Goal: Task Accomplishment & Management: Manage account settings

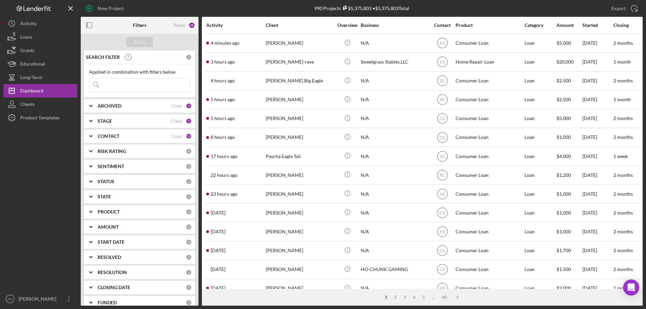
click at [131, 85] on input at bounding box center [139, 84] width 100 height 13
type input "[PERSON_NAME]"
click at [145, 41] on div "Apply" at bounding box center [140, 42] width 12 height 10
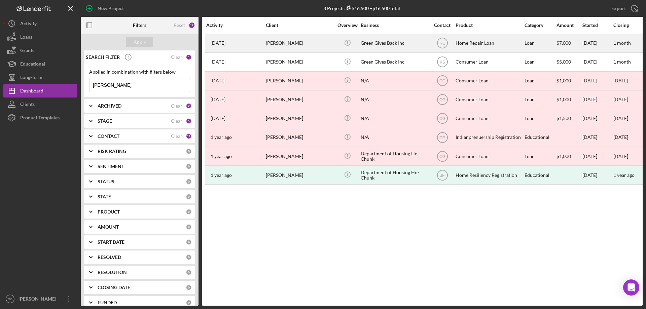
click at [290, 40] on div "[PERSON_NAME]" at bounding box center [299, 43] width 67 height 18
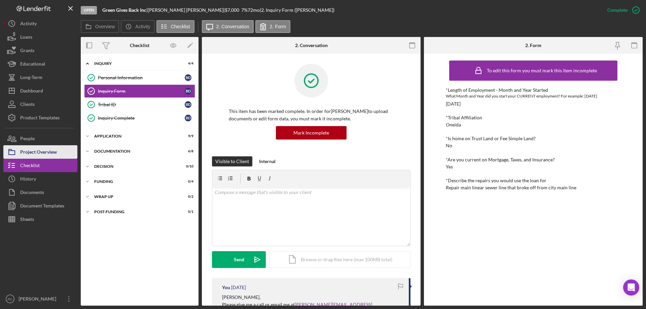
click at [50, 153] on div "Project Overview" at bounding box center [38, 152] width 37 height 15
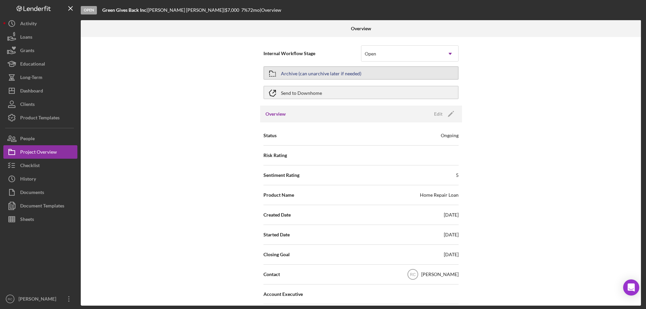
click at [304, 75] on div "Archive (can unarchive later if needed)" at bounding box center [321, 73] width 80 height 12
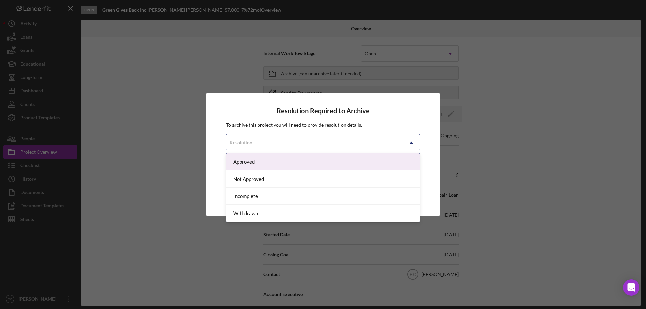
click at [305, 140] on div "Resolution" at bounding box center [314, 142] width 177 height 15
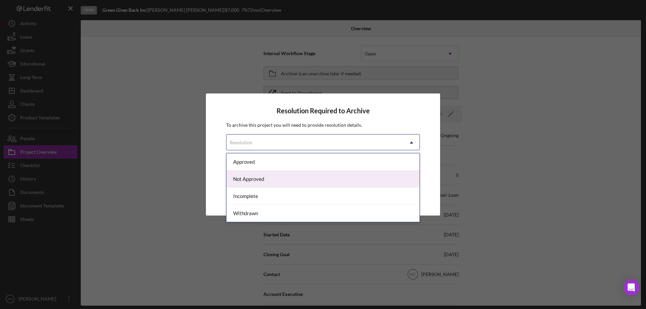
click at [275, 177] on div "Not Approved" at bounding box center [322, 179] width 193 height 17
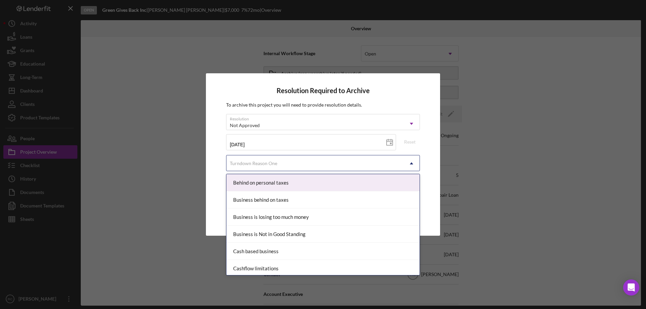
click at [286, 167] on div "Turndown Reason One" at bounding box center [314, 163] width 177 height 15
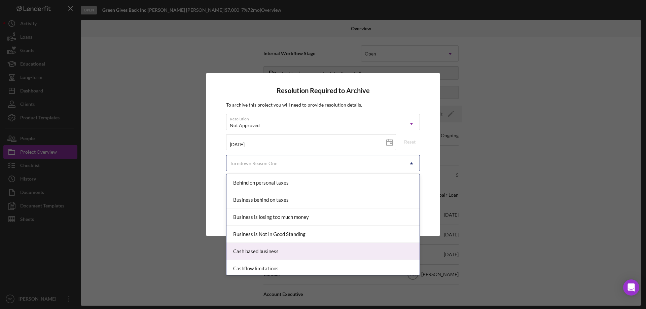
scroll to position [135, 0]
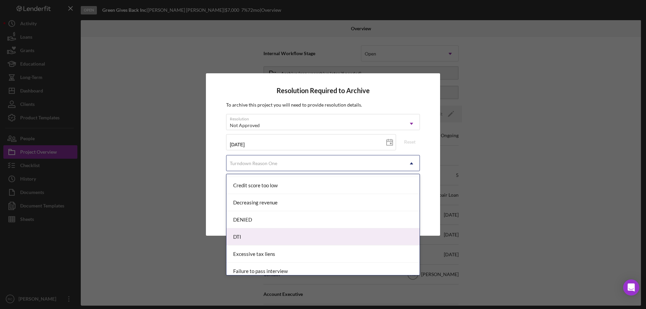
click at [271, 235] on div "DTI" at bounding box center [322, 236] width 193 height 17
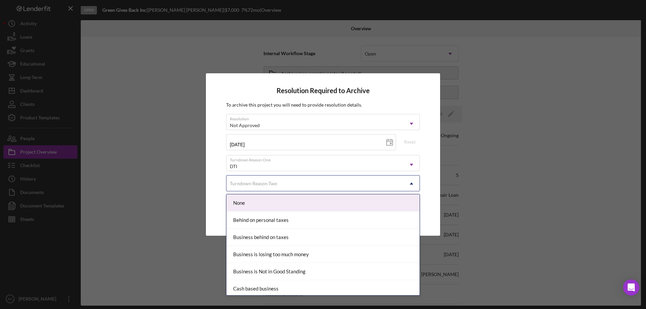
click at [284, 187] on div "Turndown Reason Two" at bounding box center [314, 183] width 177 height 15
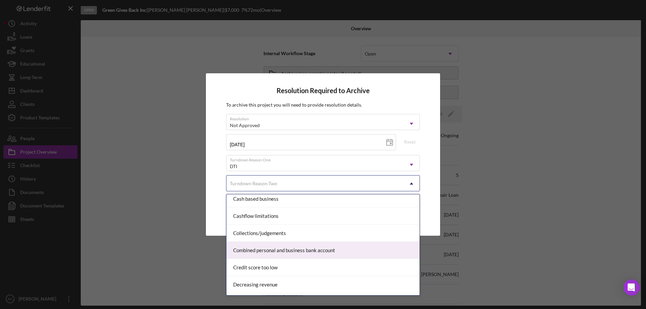
scroll to position [179, 0]
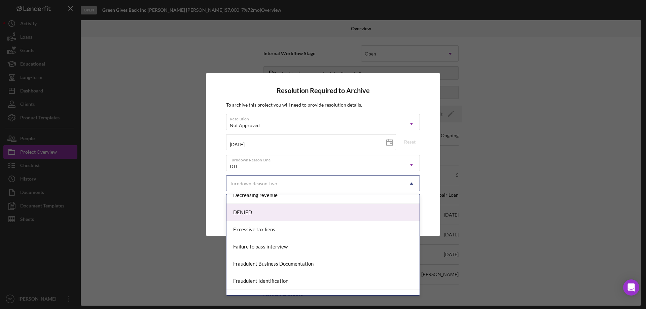
click at [263, 212] on div "DENIED" at bounding box center [322, 212] width 193 height 17
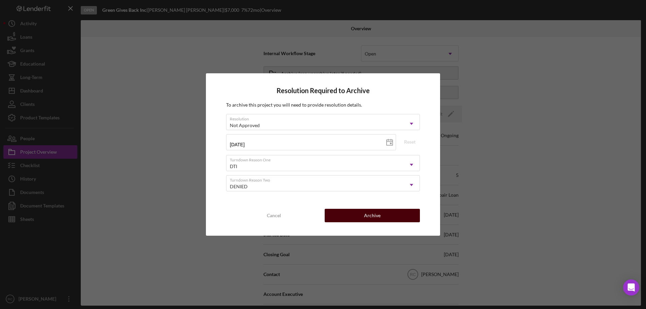
click at [380, 218] on button "Archive" at bounding box center [372, 215] width 95 height 13
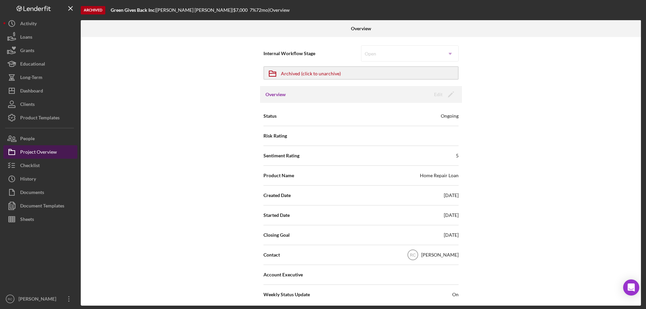
click at [35, 152] on div "Project Overview" at bounding box center [38, 152] width 37 height 15
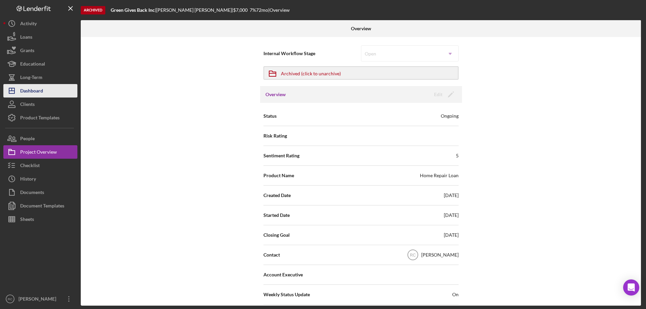
click at [37, 93] on div "Dashboard" at bounding box center [31, 91] width 23 height 15
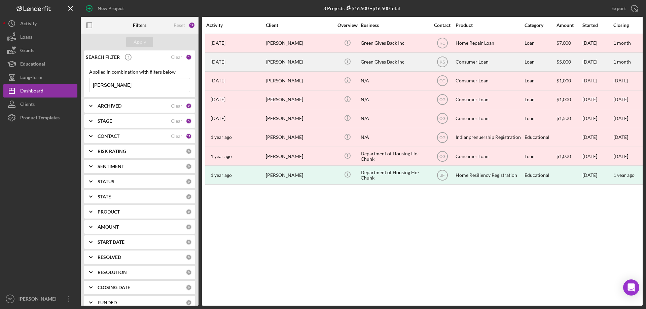
click at [225, 62] on time "[DATE]" at bounding box center [218, 61] width 15 height 5
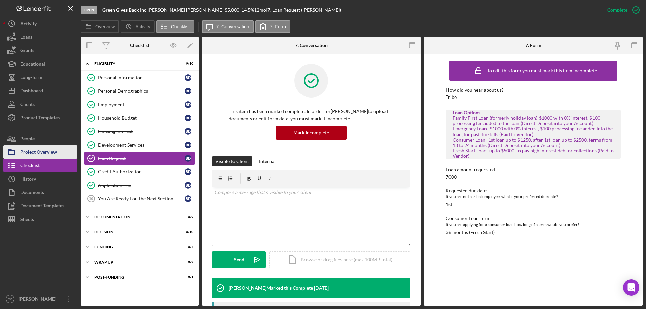
click at [49, 153] on div "Project Overview" at bounding box center [38, 152] width 37 height 15
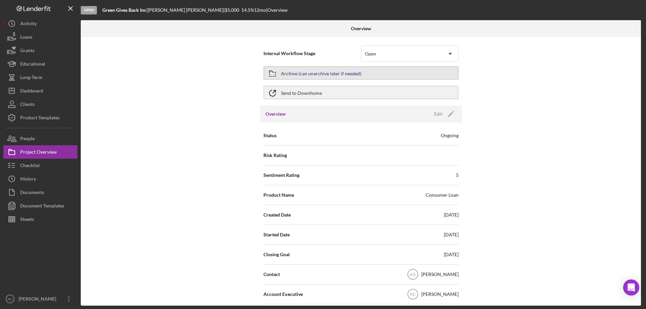
click at [340, 76] on div "Archive (can unarchive later if needed)" at bounding box center [321, 73] width 80 height 12
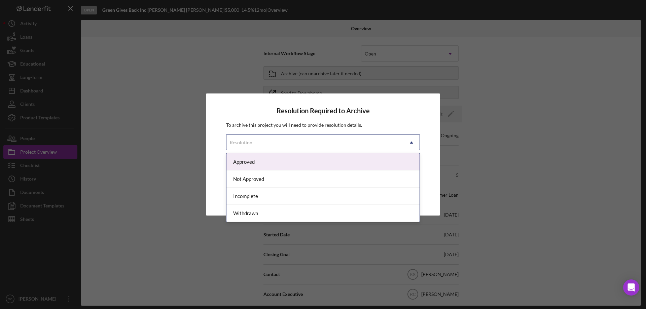
click at [328, 144] on div "Resolution" at bounding box center [314, 142] width 177 height 15
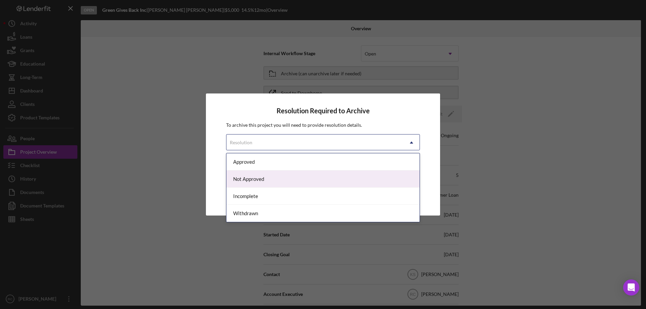
click at [299, 184] on div "Not Approved" at bounding box center [322, 179] width 193 height 17
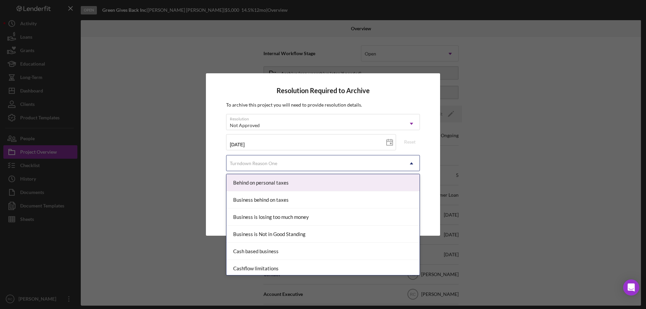
click at [305, 165] on div "Turndown Reason One" at bounding box center [314, 163] width 177 height 15
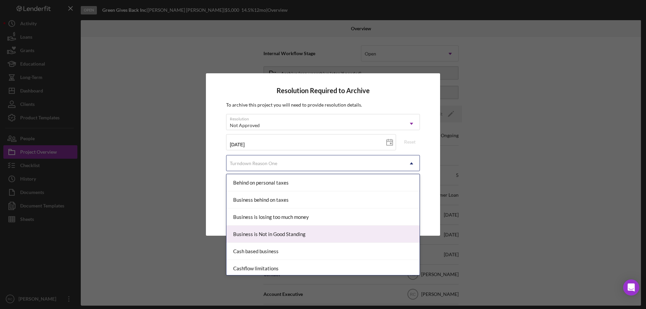
scroll to position [90, 0]
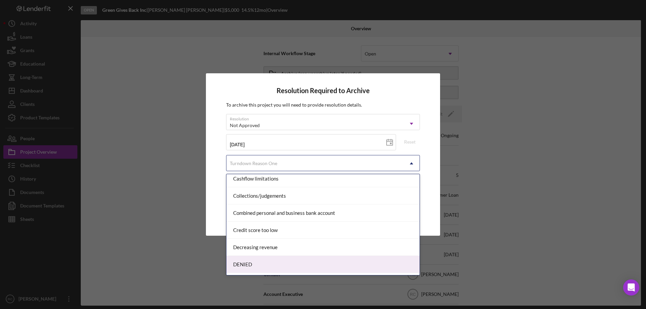
click at [266, 264] on div "DENIED" at bounding box center [322, 264] width 193 height 17
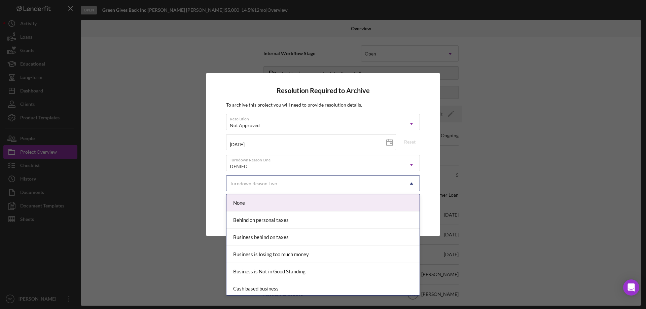
click at [292, 183] on div "Turndown Reason Two" at bounding box center [314, 183] width 177 height 15
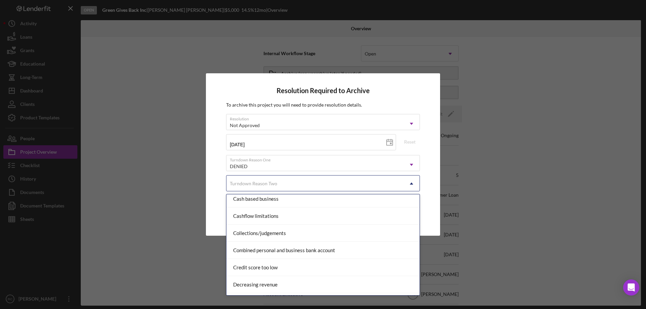
scroll to position [179, 0]
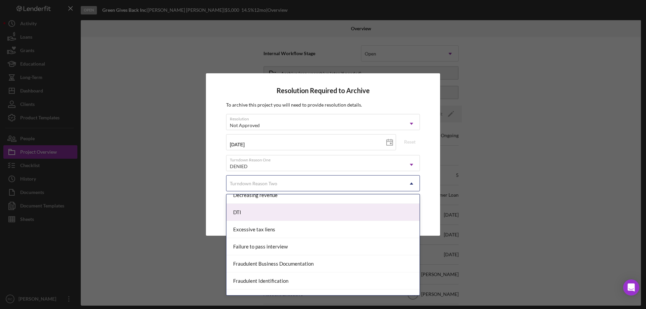
click at [277, 218] on div "DTI" at bounding box center [322, 212] width 193 height 17
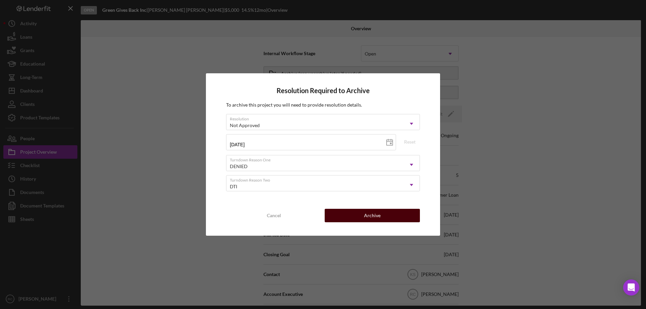
click at [367, 214] on div "Archive" at bounding box center [372, 215] width 16 height 13
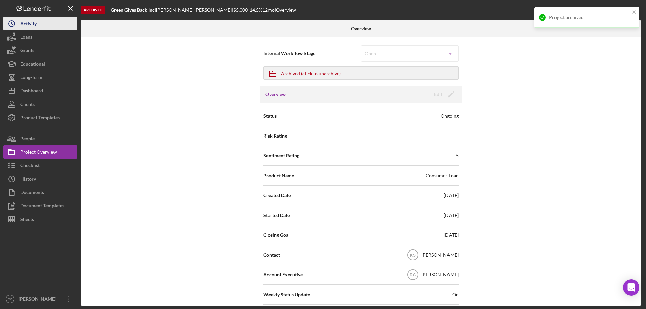
click at [24, 23] on div "Activity" at bounding box center [28, 24] width 16 height 15
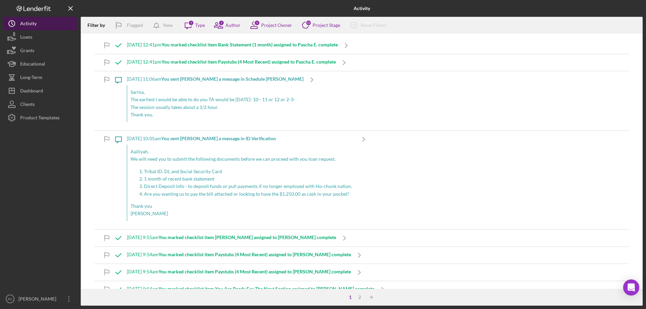
click at [30, 24] on div "Activity" at bounding box center [28, 24] width 16 height 15
click at [30, 39] on div "Loans" at bounding box center [26, 37] width 12 height 15
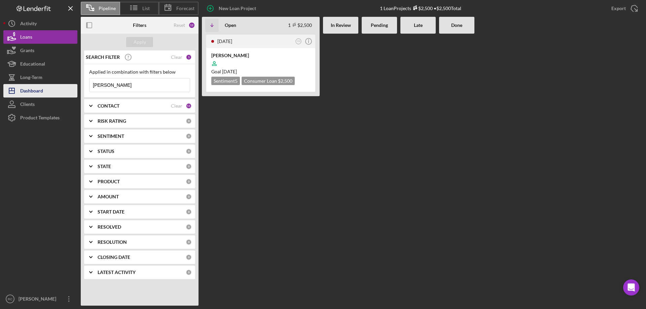
click at [36, 92] on div "Dashboard" at bounding box center [31, 91] width 23 height 15
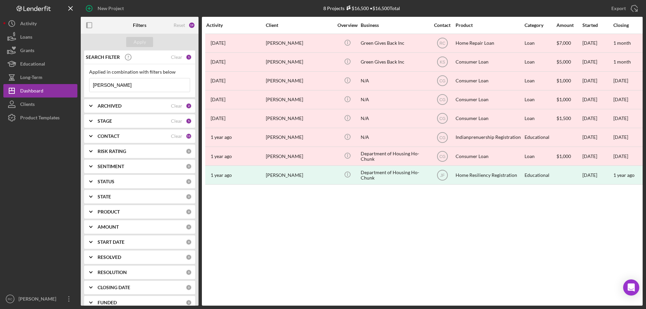
click at [109, 105] on b "ARCHIVED" at bounding box center [110, 105] width 24 height 5
click at [187, 106] on div "2" at bounding box center [189, 106] width 6 height 6
click at [175, 106] on div "Clear" at bounding box center [176, 105] width 11 height 5
click at [172, 121] on div "Clear" at bounding box center [176, 120] width 11 height 5
click at [173, 138] on div "Clear" at bounding box center [176, 136] width 11 height 5
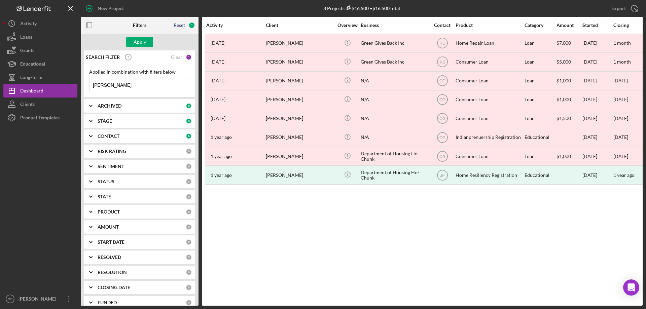
click at [182, 24] on div "Reset" at bounding box center [179, 25] width 11 height 5
click at [145, 41] on div "Apply" at bounding box center [140, 42] width 12 height 10
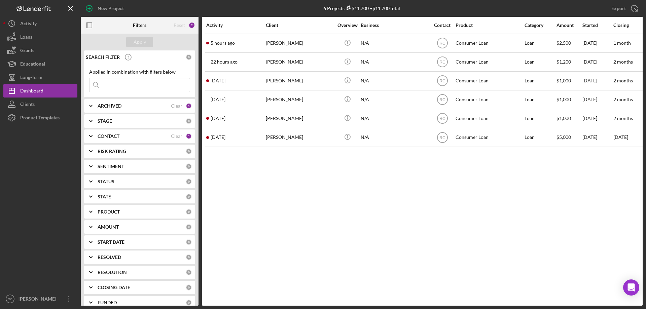
click at [118, 104] on b "ARCHIVED" at bounding box center [110, 105] width 24 height 5
click at [115, 174] on div "CONTACT Clear 1" at bounding box center [145, 180] width 94 height 13
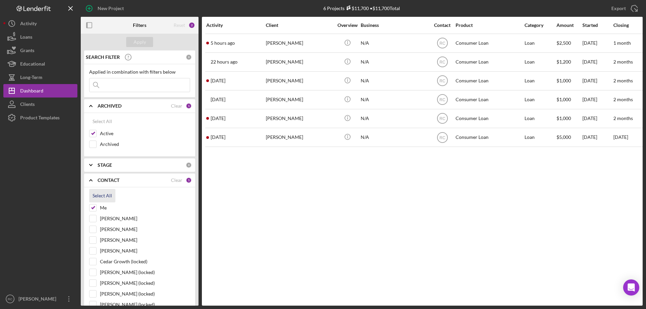
click at [99, 195] on div "Select All" at bounding box center [102, 195] width 20 height 13
checkbox input "true"
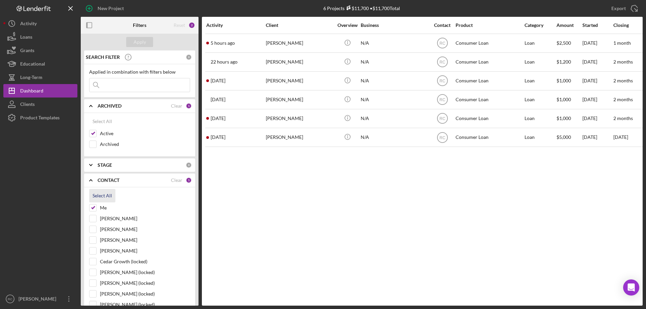
checkbox input "true"
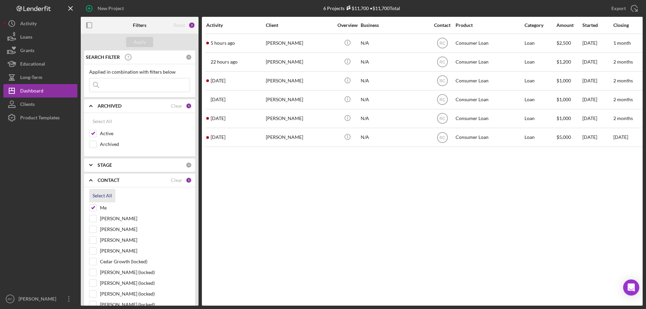
checkbox input "true"
click at [135, 40] on div "Apply" at bounding box center [140, 42] width 12 height 10
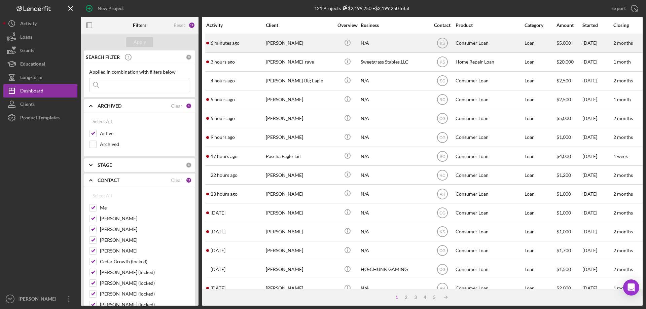
click at [289, 43] on div "[PERSON_NAME]" at bounding box center [299, 43] width 67 height 18
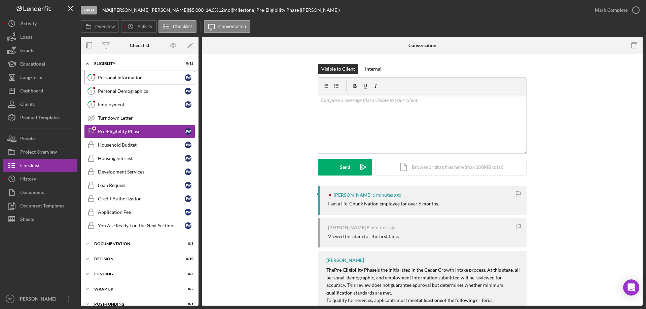
click at [125, 79] on div "Personal Information" at bounding box center [141, 77] width 87 height 5
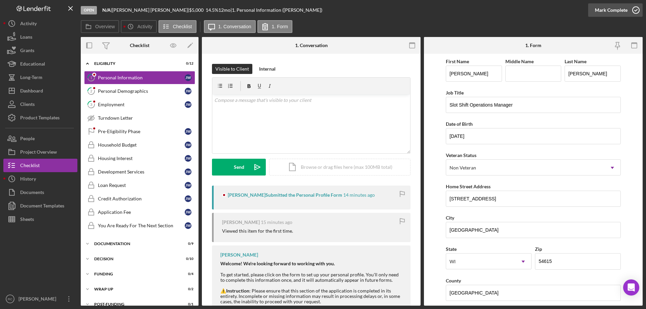
click at [637, 8] on icon "button" at bounding box center [635, 10] width 17 height 17
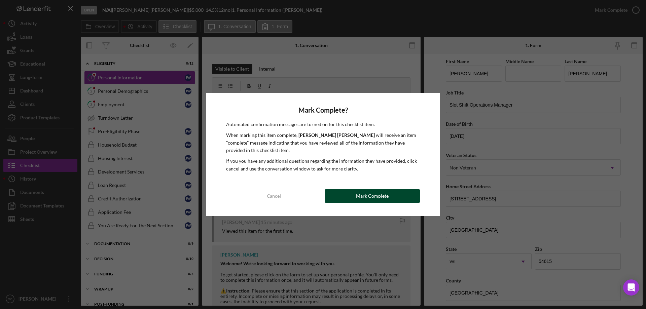
click at [382, 195] on div "Mark Complete" at bounding box center [372, 195] width 33 height 13
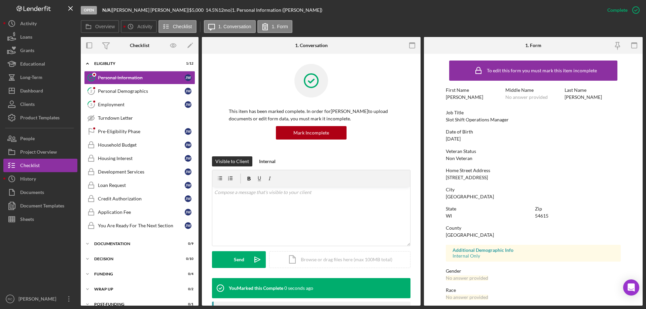
scroll to position [62, 0]
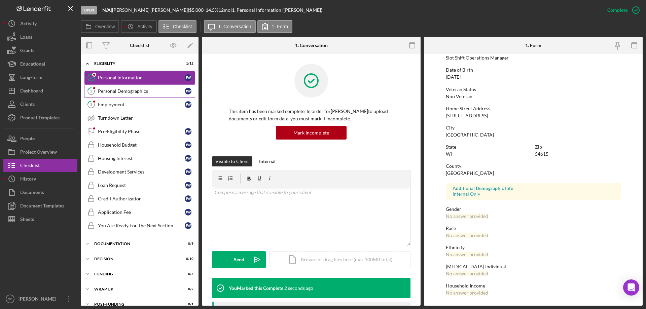
click at [132, 92] on div "Personal Demographics" at bounding box center [141, 90] width 87 height 5
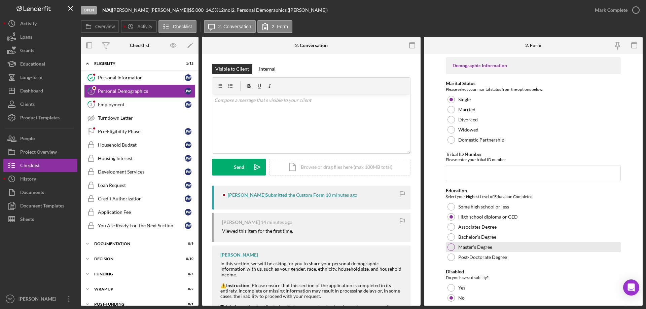
scroll to position [179, 0]
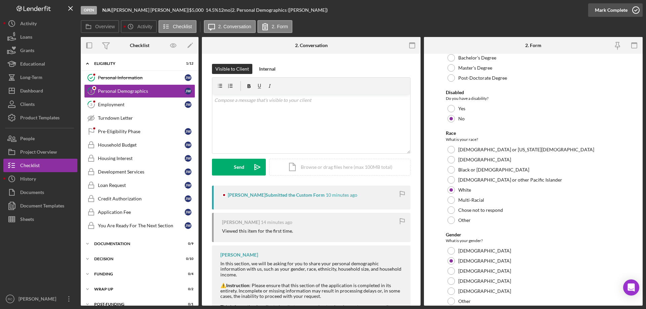
click at [635, 8] on icon "button" at bounding box center [635, 10] width 17 height 17
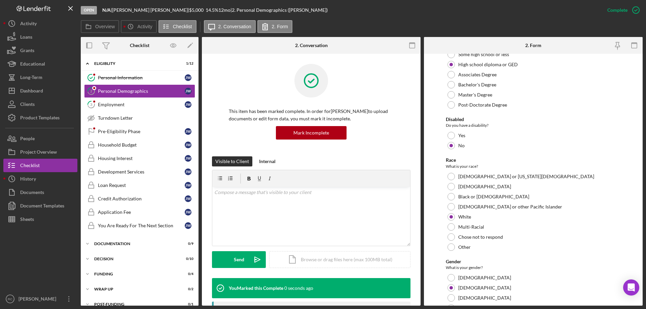
scroll to position [206, 0]
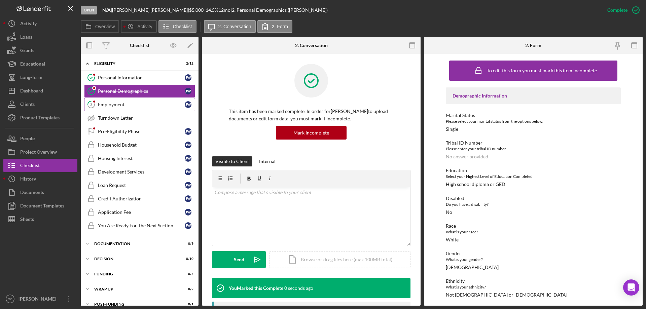
click at [118, 105] on div "Employment" at bounding box center [141, 104] width 87 height 5
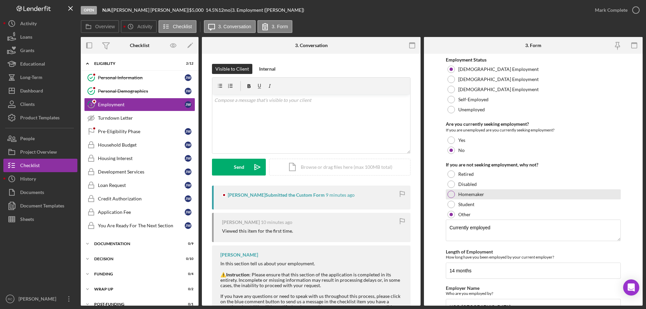
scroll to position [70, 0]
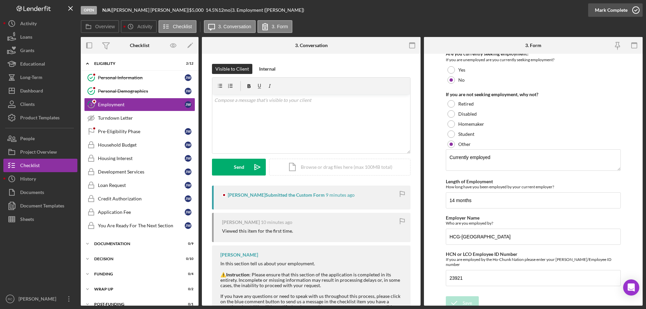
click at [637, 9] on icon "button" at bounding box center [635, 10] width 17 height 17
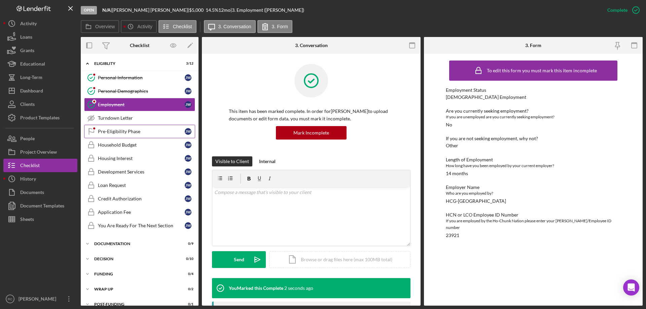
click at [119, 129] on div "Pre-Eligibility Phase" at bounding box center [141, 131] width 87 height 5
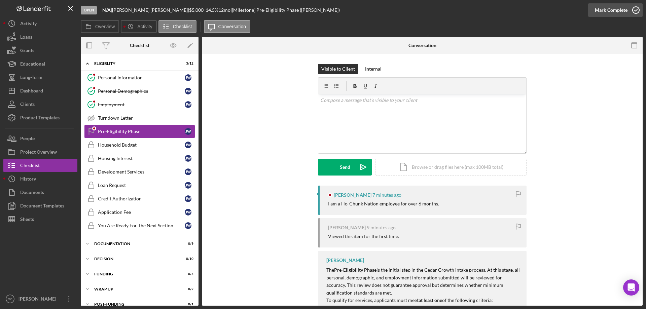
click at [637, 8] on icon "button" at bounding box center [635, 10] width 17 height 17
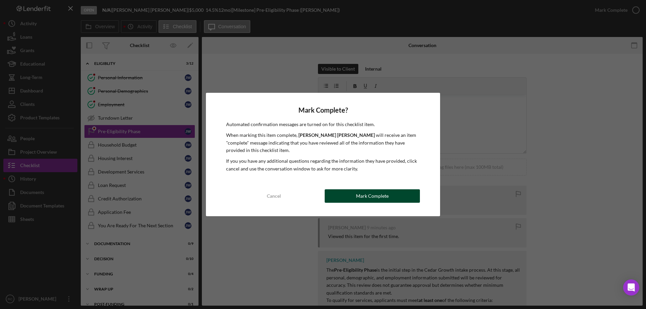
click at [369, 199] on div "Mark Complete" at bounding box center [372, 195] width 33 height 13
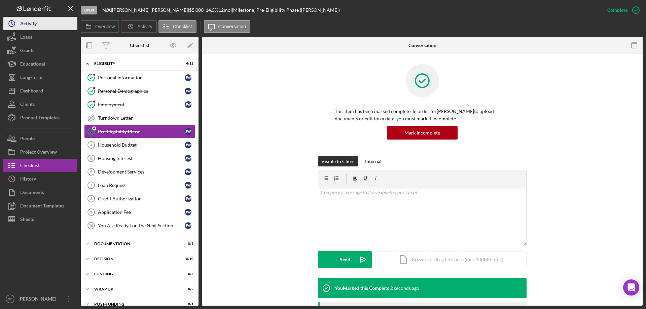
click at [42, 25] on button "Icon/History Activity" at bounding box center [40, 23] width 74 height 13
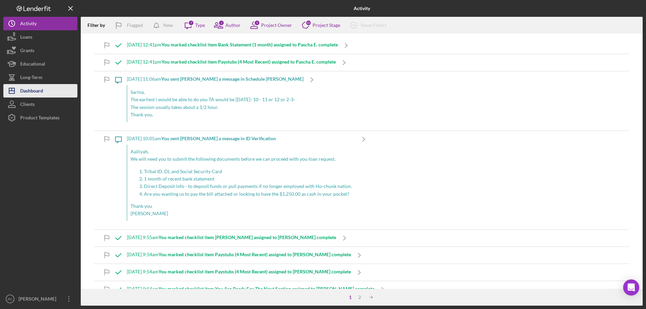
click at [35, 88] on div "Dashboard" at bounding box center [31, 91] width 23 height 15
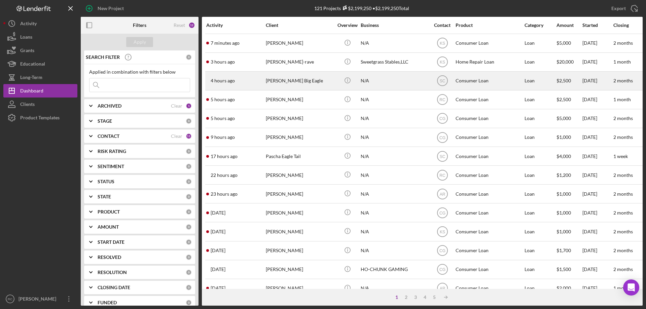
click at [292, 80] on div "[PERSON_NAME] Big Eagle" at bounding box center [299, 81] width 67 height 18
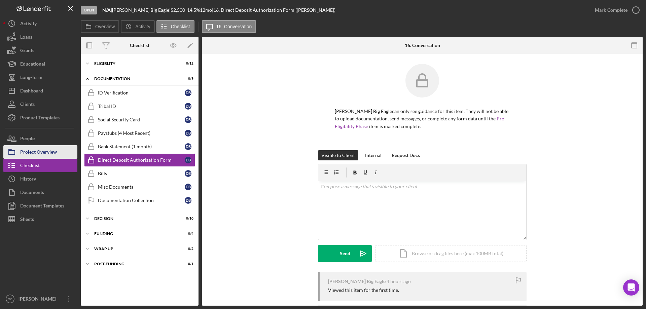
click at [41, 150] on div "Project Overview" at bounding box center [38, 152] width 37 height 15
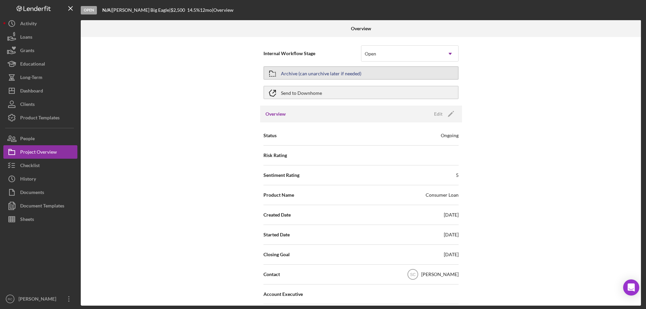
click at [316, 72] on div "Archive (can unarchive later if needed)" at bounding box center [321, 73] width 80 height 12
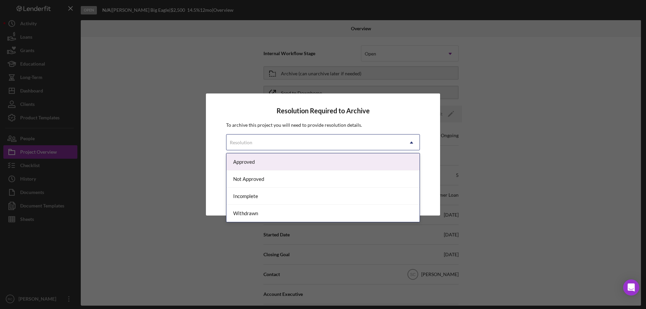
click at [329, 142] on div "Resolution" at bounding box center [314, 142] width 177 height 15
click at [315, 166] on div "Approved" at bounding box center [322, 161] width 193 height 17
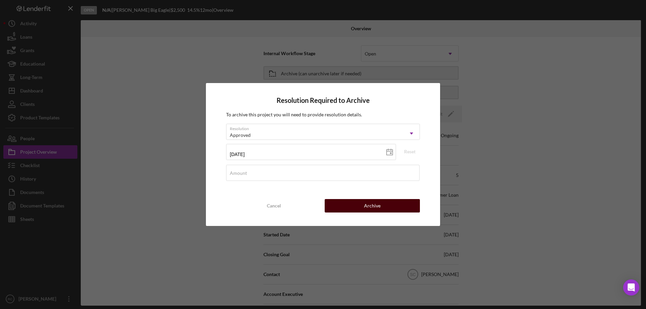
click at [353, 200] on button "Archive" at bounding box center [372, 205] width 95 height 13
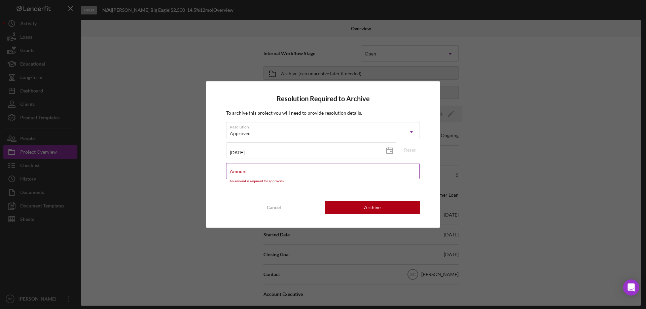
click at [339, 173] on input "Amount" at bounding box center [322, 171] width 193 height 16
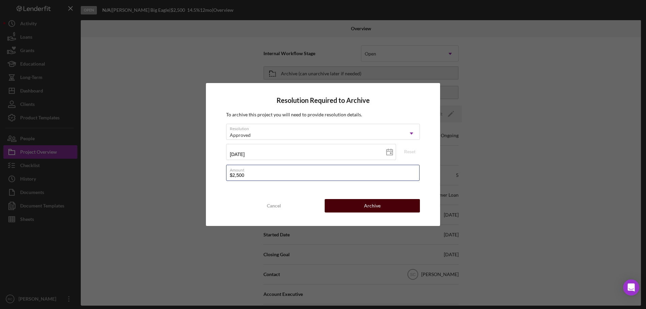
type input "$2,500"
click at [364, 209] on button "Archive" at bounding box center [372, 205] width 95 height 13
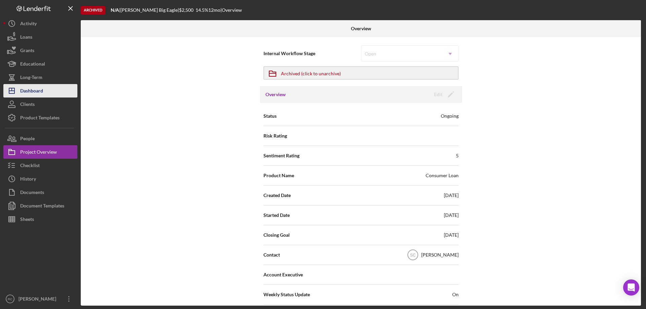
click at [39, 92] on div "Dashboard" at bounding box center [31, 91] width 23 height 15
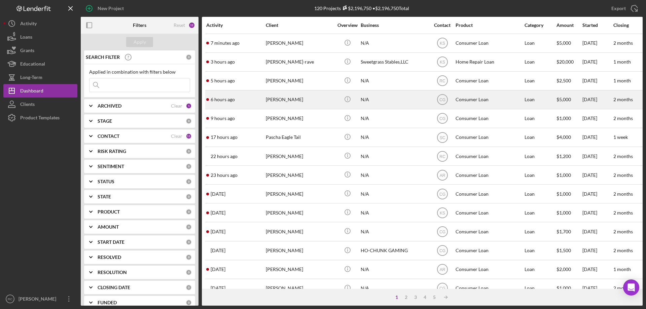
click at [285, 97] on div "[PERSON_NAME]" at bounding box center [299, 100] width 67 height 18
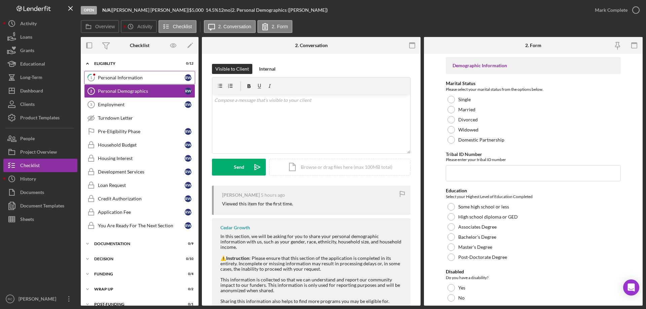
click at [119, 75] on div "Personal Information" at bounding box center [141, 77] width 87 height 5
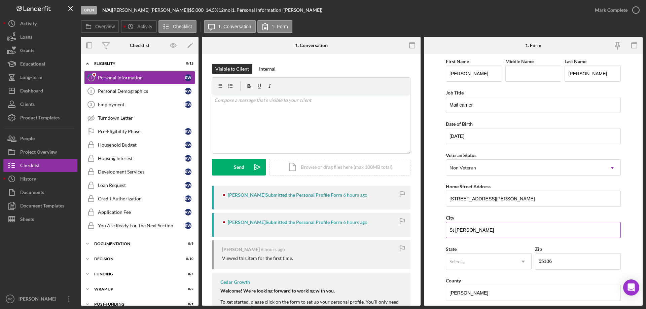
scroll to position [135, 0]
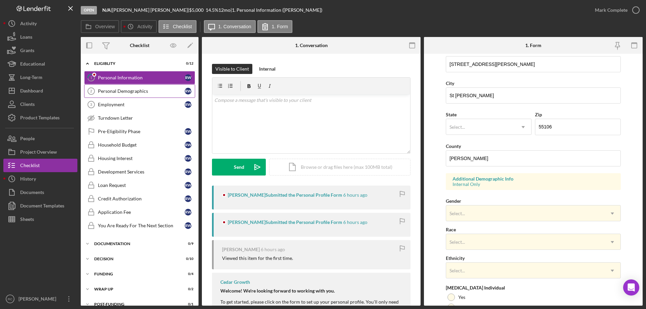
click at [129, 92] on div "Personal Demographics" at bounding box center [141, 90] width 87 height 5
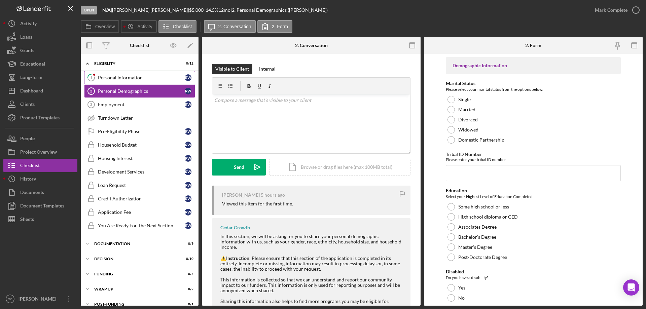
click at [138, 77] on div "Personal Information" at bounding box center [141, 77] width 87 height 5
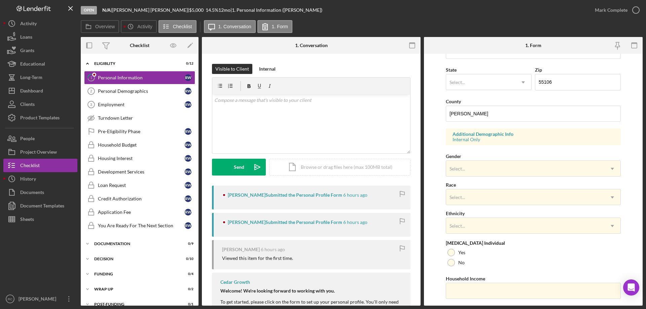
scroll to position [197, 0]
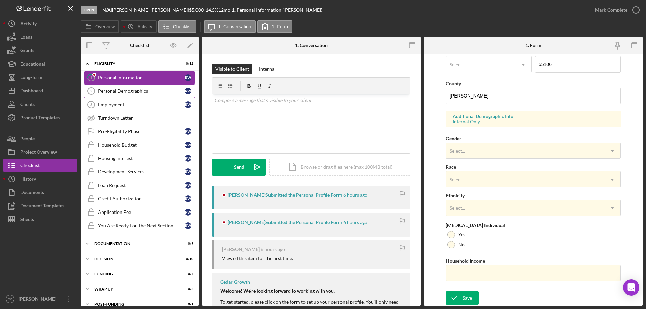
click at [141, 89] on div "Personal Demographics" at bounding box center [141, 90] width 87 height 5
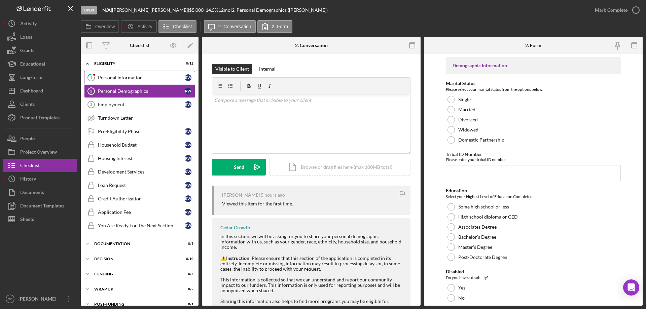
click at [141, 78] on div "Personal Information" at bounding box center [141, 77] width 87 height 5
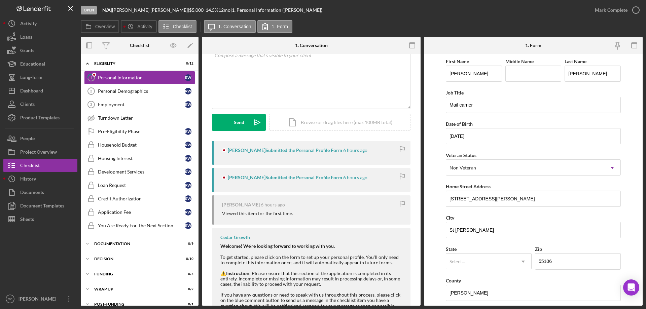
scroll to position [90, 0]
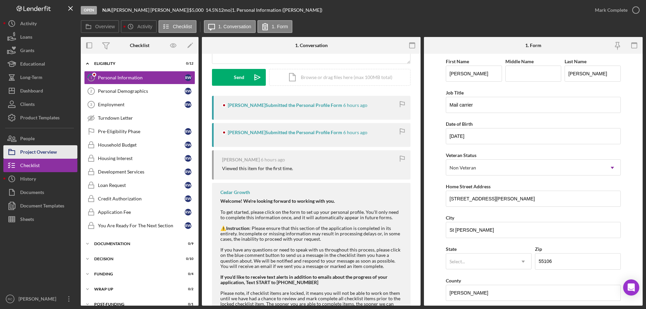
click at [44, 151] on div "Project Overview" at bounding box center [38, 152] width 37 height 15
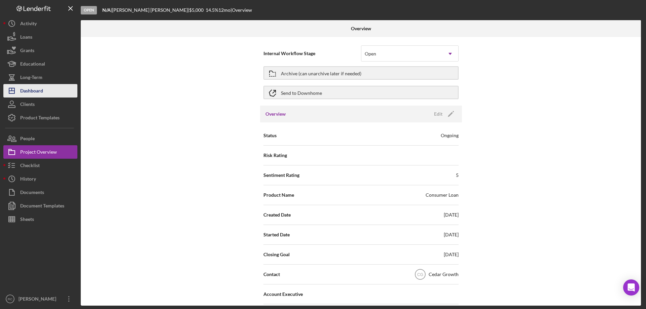
click at [40, 90] on div "Dashboard" at bounding box center [31, 91] width 23 height 15
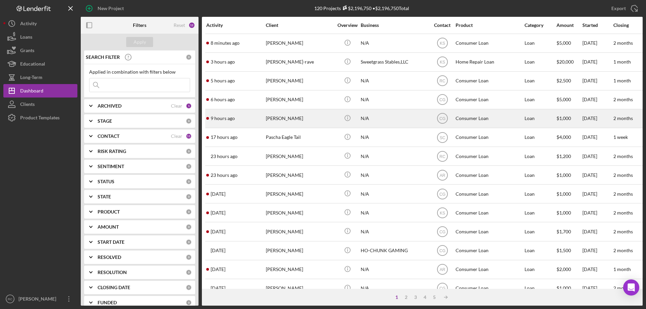
click at [275, 116] on div "[PERSON_NAME]" at bounding box center [299, 119] width 67 height 18
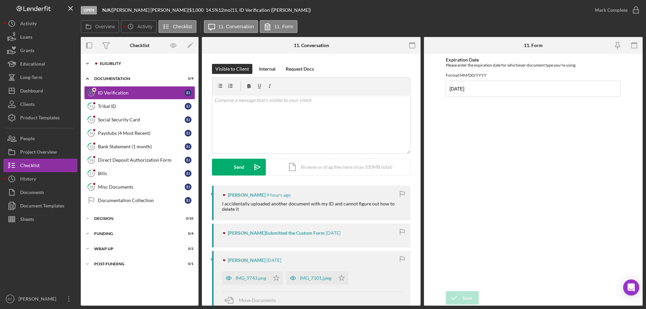
click at [118, 61] on div "Icon/Expander Eligiblity 4 / 12" at bounding box center [140, 63] width 118 height 13
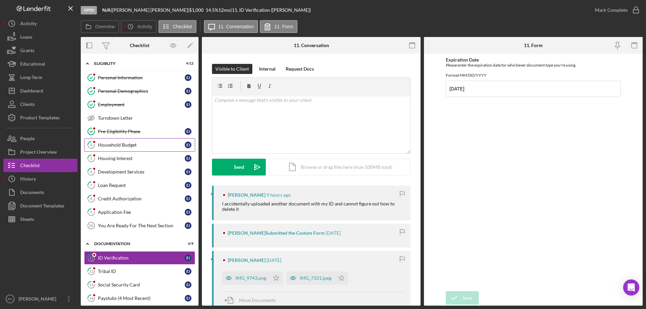
click at [126, 144] on div "Household Budget" at bounding box center [141, 144] width 87 height 5
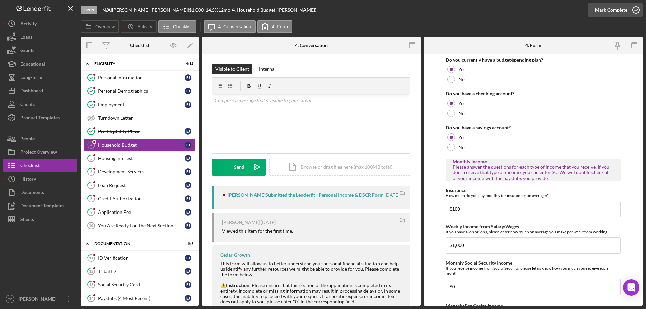
click at [637, 9] on icon "button" at bounding box center [635, 10] width 17 height 17
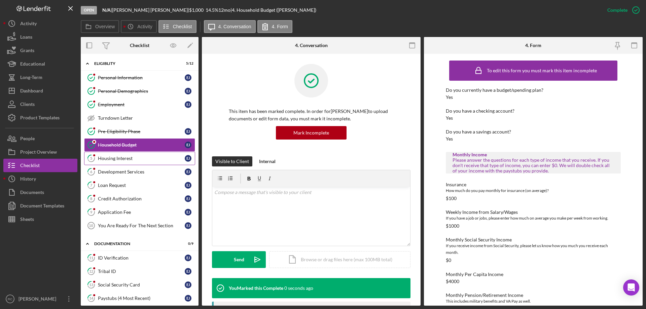
click at [121, 152] on link "5 Housing Interest [PERSON_NAME]" at bounding box center [139, 158] width 111 height 13
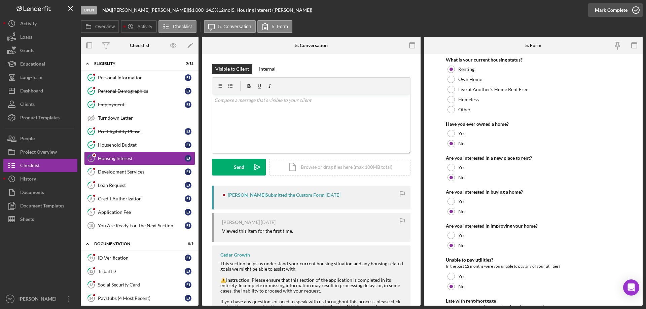
click at [636, 9] on icon "button" at bounding box center [635, 10] width 17 height 17
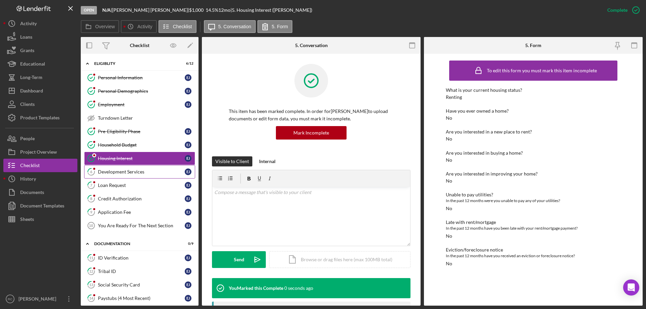
click at [123, 171] on div "Development Services" at bounding box center [141, 171] width 87 height 5
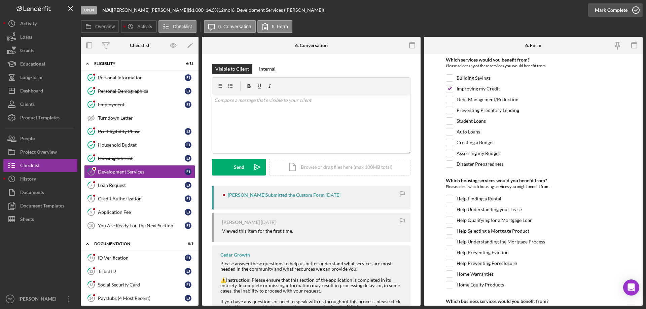
click at [636, 9] on icon "button" at bounding box center [635, 10] width 17 height 17
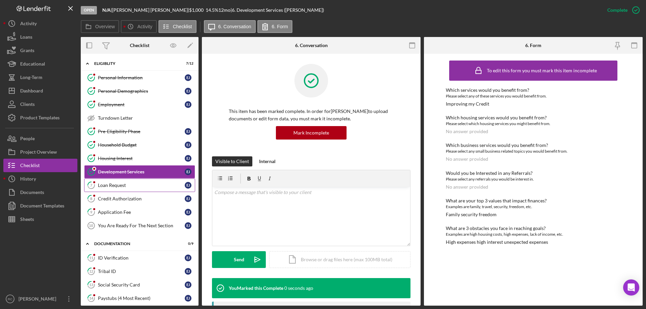
click at [107, 186] on div "Loan Request" at bounding box center [141, 185] width 87 height 5
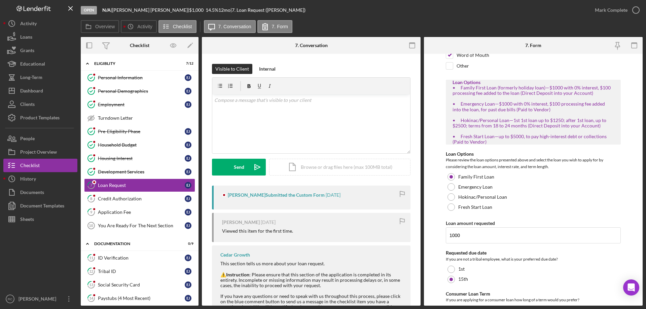
scroll to position [135, 0]
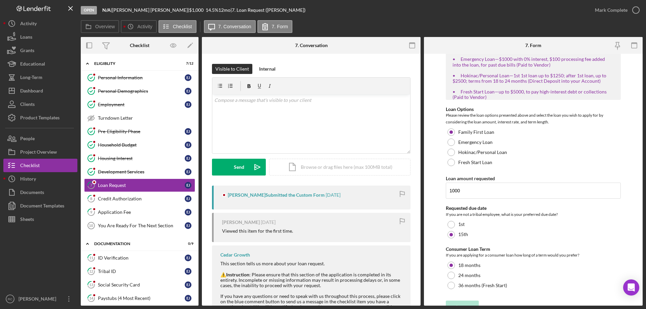
drag, startPoint x: 636, startPoint y: 10, endPoint x: 578, endPoint y: 30, distance: 61.7
click at [0, 0] on icon "button" at bounding box center [0, 0] width 0 height 0
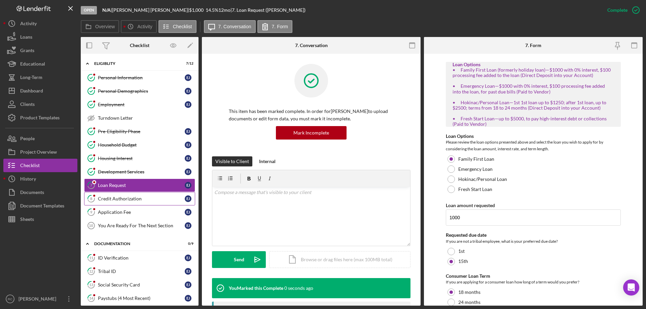
scroll to position [161, 0]
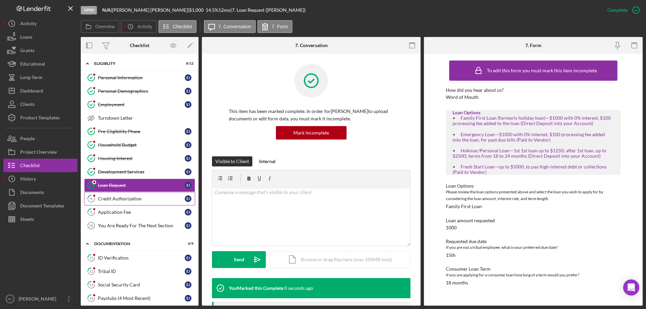
click at [130, 201] on div "Credit Authorization" at bounding box center [141, 198] width 87 height 5
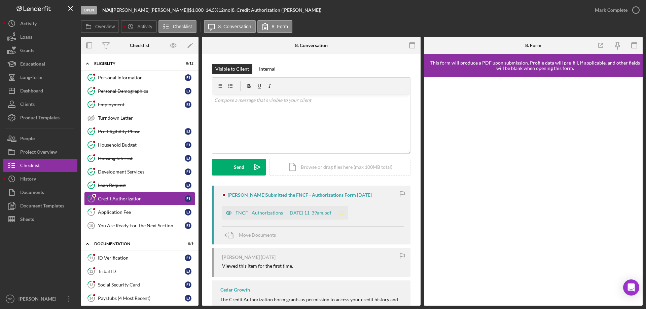
click at [348, 213] on icon "Icon/Star" at bounding box center [341, 212] width 13 height 13
click at [635, 9] on icon "button" at bounding box center [635, 10] width 17 height 17
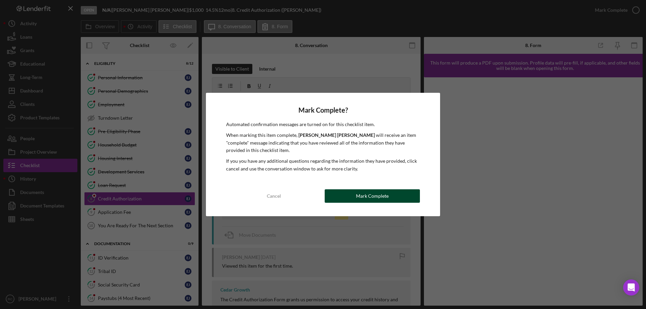
click at [394, 197] on button "Mark Complete" at bounding box center [372, 195] width 95 height 13
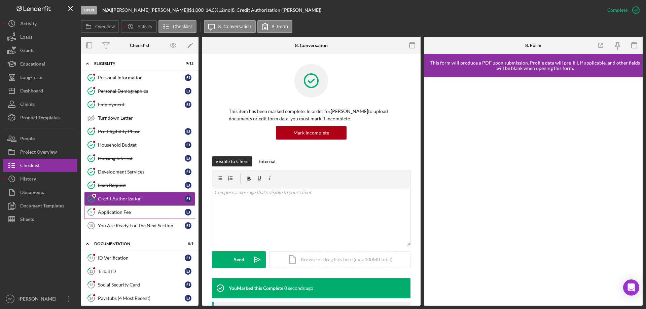
click at [124, 212] on div "Application Fee" at bounding box center [141, 212] width 87 height 5
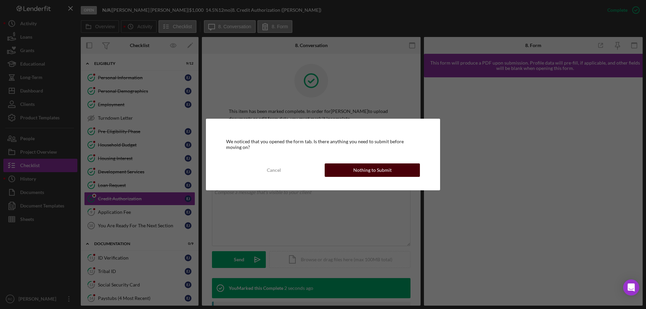
click at [397, 170] on button "Nothing to Submit" at bounding box center [372, 169] width 95 height 13
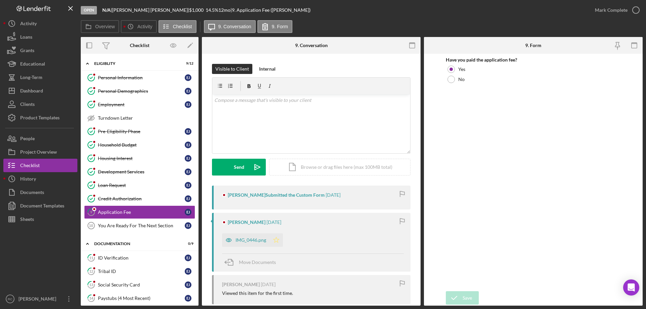
click at [276, 239] on icon "Icon/Star" at bounding box center [275, 239] width 13 height 13
click at [636, 8] on icon "button" at bounding box center [635, 10] width 17 height 17
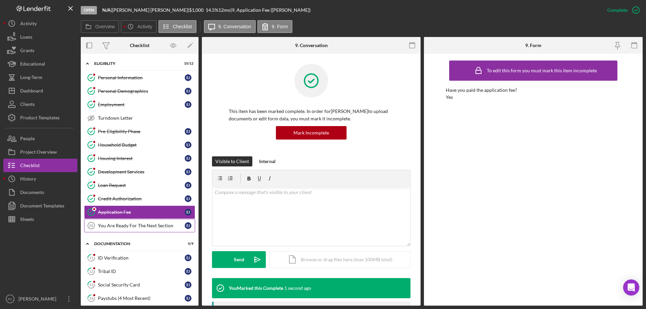
click at [129, 227] on div "You Are Ready For The Next Section" at bounding box center [141, 225] width 87 height 5
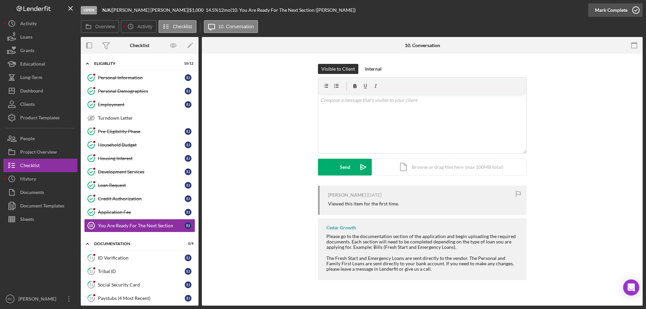
click at [635, 11] on icon "button" at bounding box center [635, 10] width 17 height 17
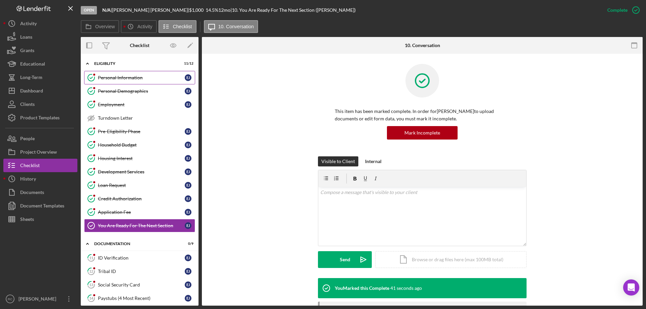
click at [134, 78] on div "Personal Information" at bounding box center [141, 77] width 87 height 5
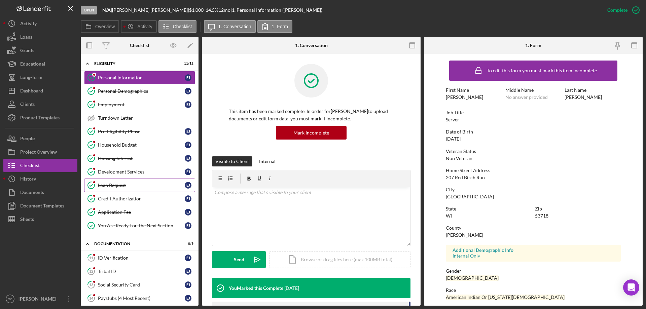
drag, startPoint x: 112, startPoint y: 182, endPoint x: 118, endPoint y: 181, distance: 5.8
click at [112, 182] on link "Loan Request Loan Request [PERSON_NAME]" at bounding box center [139, 185] width 111 height 13
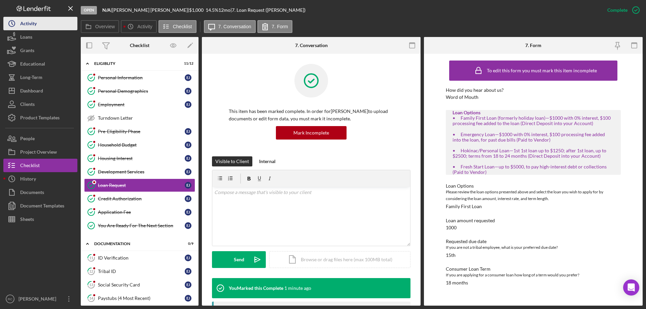
drag, startPoint x: 30, startPoint y: 18, endPoint x: 43, endPoint y: 22, distance: 13.0
click at [30, 18] on div "Activity" at bounding box center [28, 24] width 16 height 15
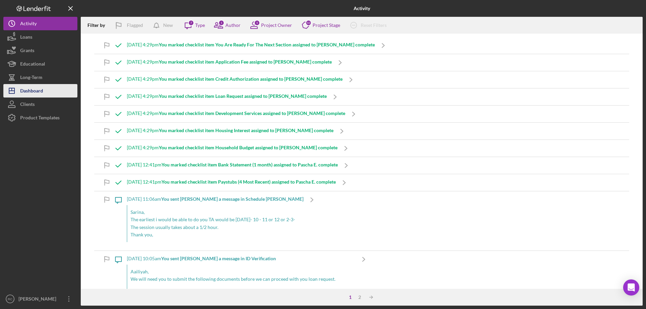
click at [34, 88] on div "Dashboard" at bounding box center [31, 91] width 23 height 15
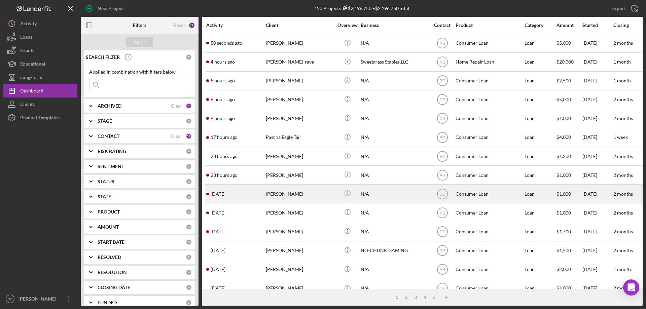
click at [282, 190] on div "[PERSON_NAME]" at bounding box center [299, 194] width 67 height 18
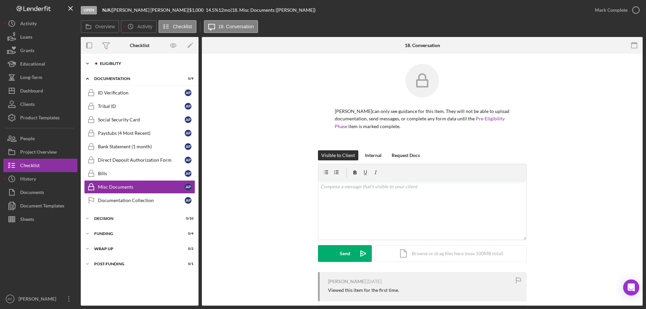
click at [106, 63] on div "Eligiblity" at bounding box center [145, 64] width 90 height 4
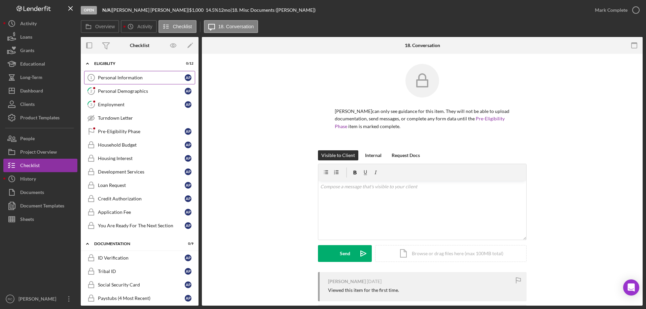
click at [114, 78] on div "Personal Information" at bounding box center [141, 77] width 87 height 5
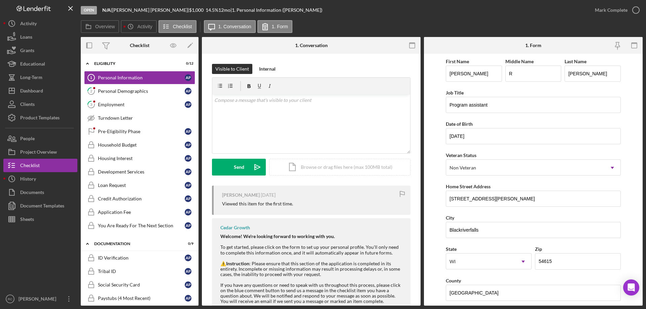
scroll to position [179, 0]
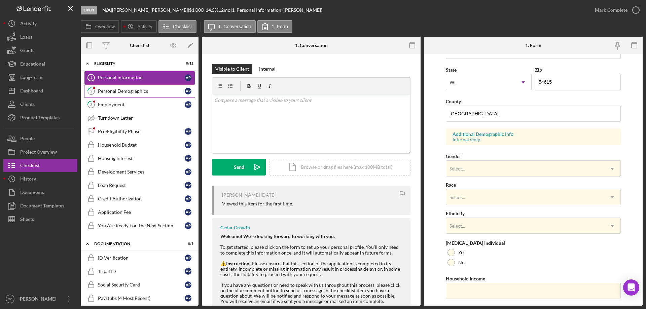
click at [127, 92] on div "Personal Demographics" at bounding box center [141, 90] width 87 height 5
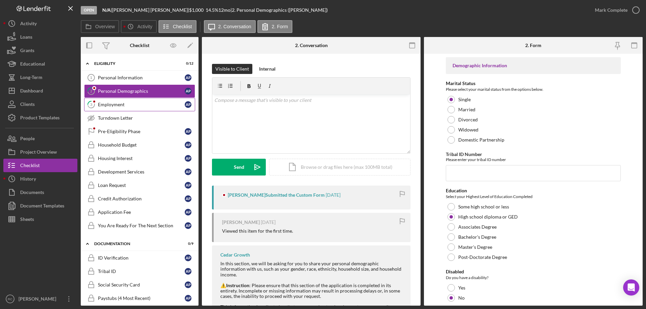
click at [123, 107] on div "Employment" at bounding box center [141, 104] width 87 height 5
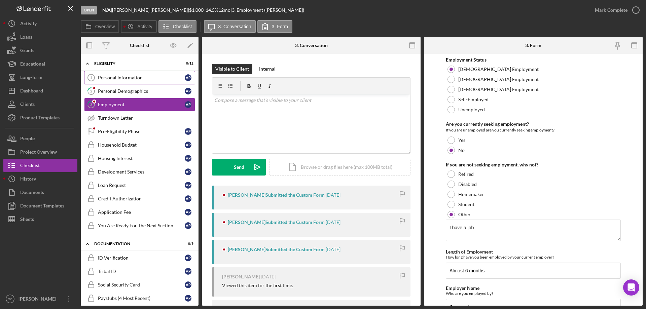
click at [115, 76] on div "Personal Information" at bounding box center [141, 77] width 87 height 5
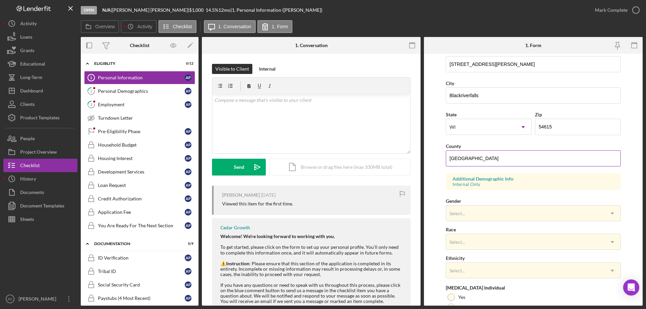
scroll to position [197, 0]
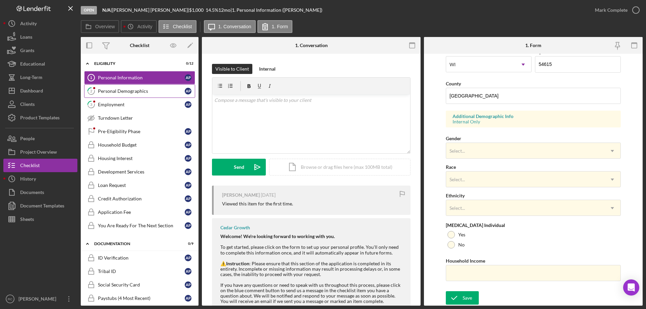
click at [123, 91] on div "Personal Demographics" at bounding box center [141, 90] width 87 height 5
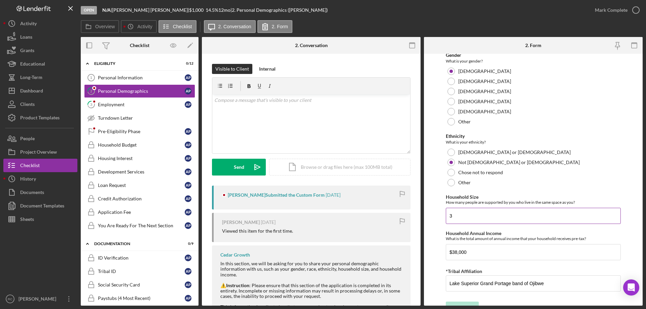
scroll to position [369, 0]
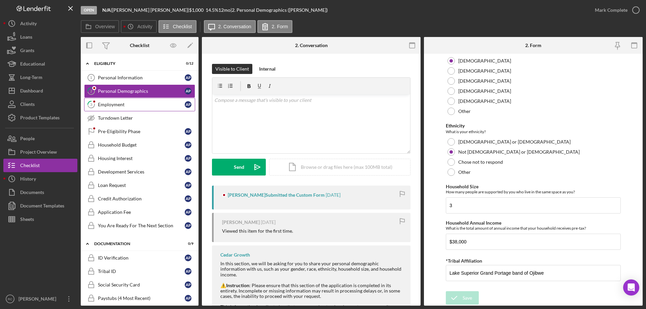
click at [116, 105] on div "Employment" at bounding box center [141, 104] width 87 height 5
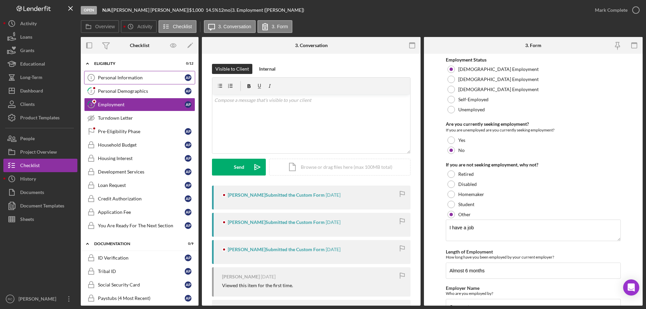
click at [134, 80] on div "Personal Information" at bounding box center [141, 77] width 87 height 5
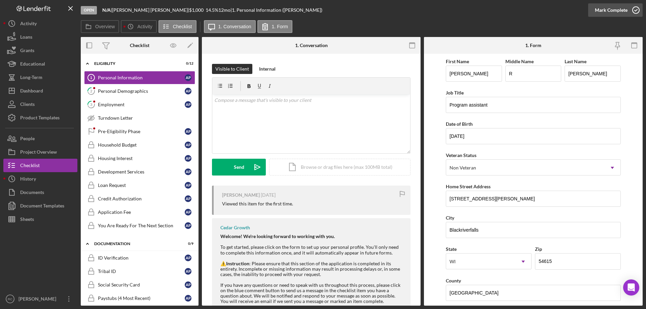
click at [636, 8] on icon "button" at bounding box center [635, 10] width 17 height 17
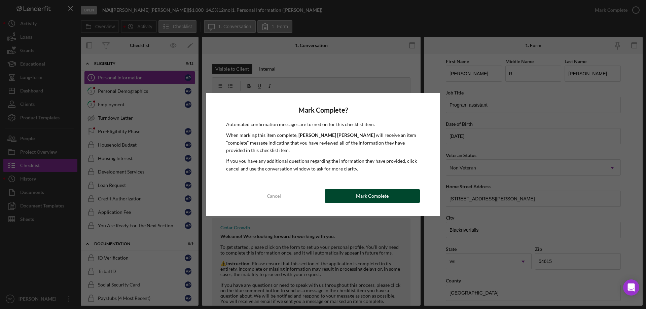
click at [390, 193] on button "Mark Complete" at bounding box center [372, 195] width 95 height 13
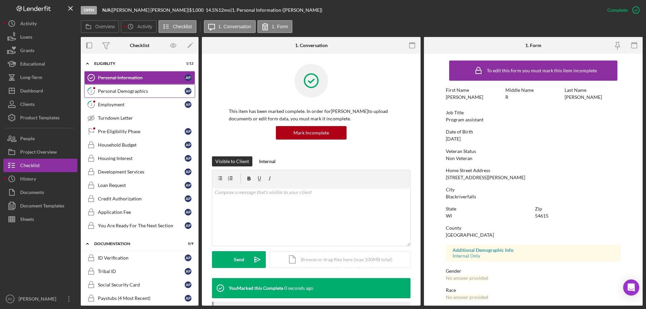
click at [128, 89] on div "Personal Demographics" at bounding box center [141, 90] width 87 height 5
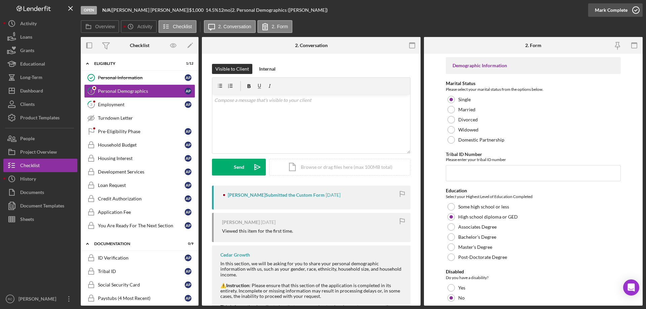
click at [635, 9] on icon "button" at bounding box center [635, 10] width 17 height 17
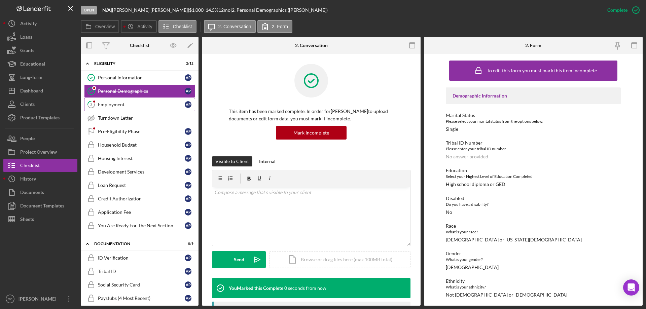
click at [115, 106] on div "Employment" at bounding box center [141, 104] width 87 height 5
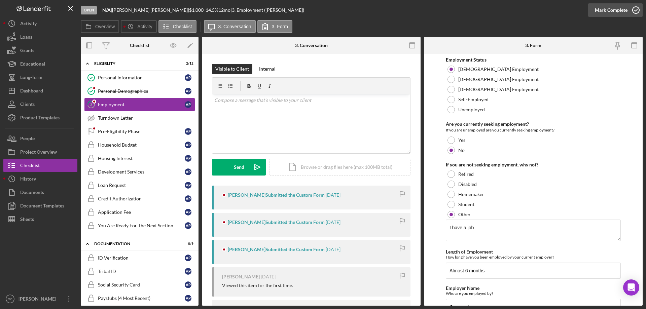
click at [636, 8] on icon "button" at bounding box center [635, 10] width 17 height 17
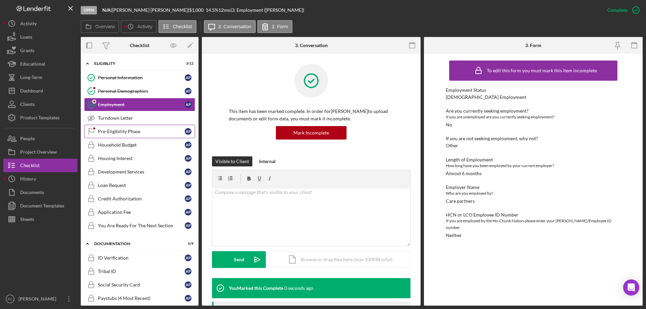
click at [121, 128] on link "Pre-Eligibility Phase Pre-Eligibility Phase a P" at bounding box center [139, 131] width 111 height 13
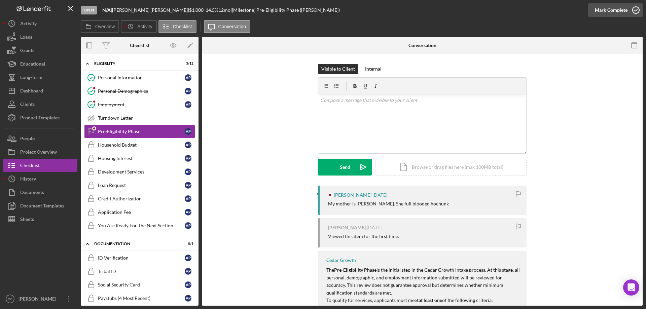
click at [637, 9] on icon "button" at bounding box center [635, 10] width 17 height 17
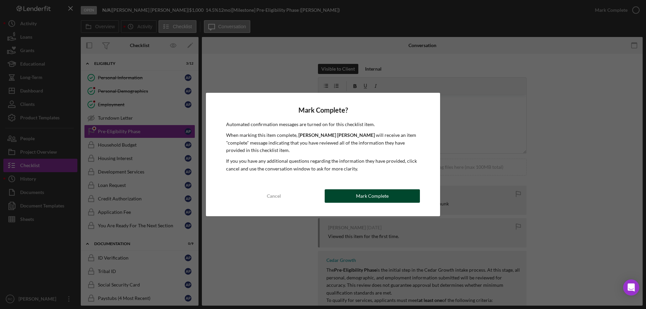
click at [389, 196] on button "Mark Complete" at bounding box center [372, 195] width 95 height 13
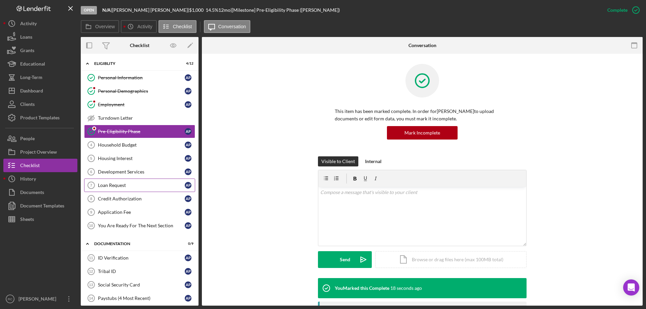
click at [118, 187] on div "Loan Request" at bounding box center [141, 185] width 87 height 5
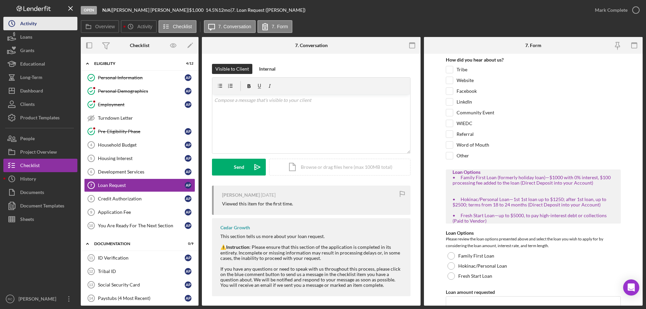
click at [26, 23] on div "Activity" at bounding box center [28, 24] width 16 height 15
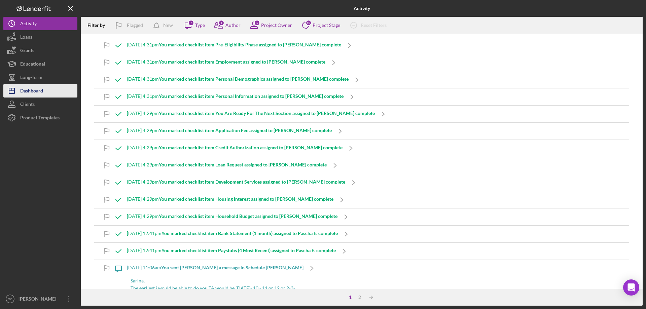
click at [33, 88] on div "Dashboard" at bounding box center [31, 91] width 23 height 15
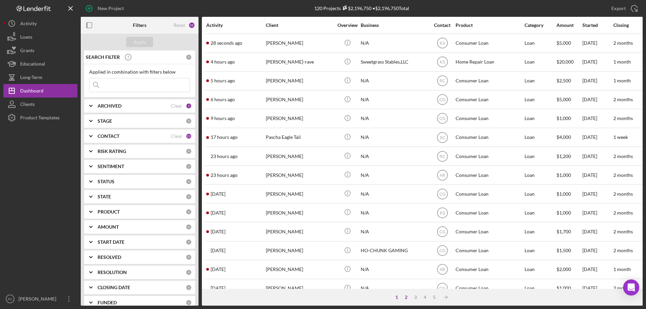
click at [405, 295] on div "2" at bounding box center [405, 297] width 9 height 5
